Goal: Browse casually: Explore the website without a specific task or goal

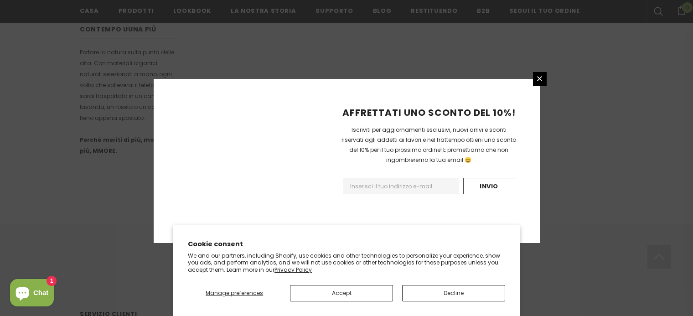
scroll to position [619, 0]
